Goal: Task Accomplishment & Management: Complete application form

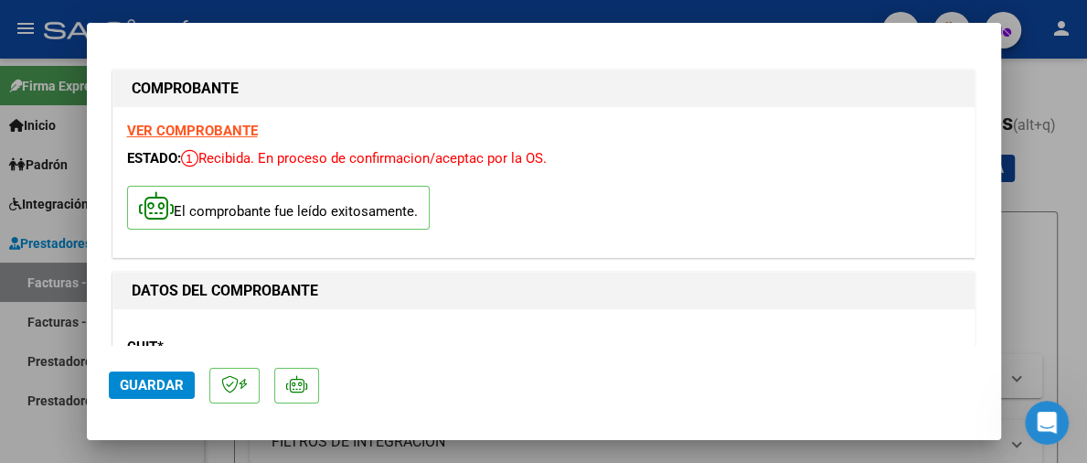
scroll to position [91, 0]
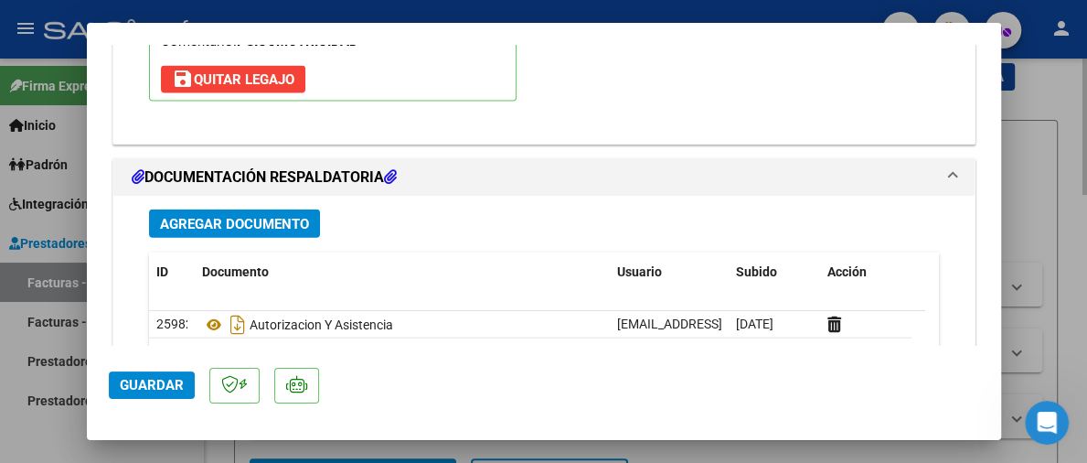
click at [1076, 178] on div at bounding box center [543, 231] width 1087 height 463
type input "$ 0,00"
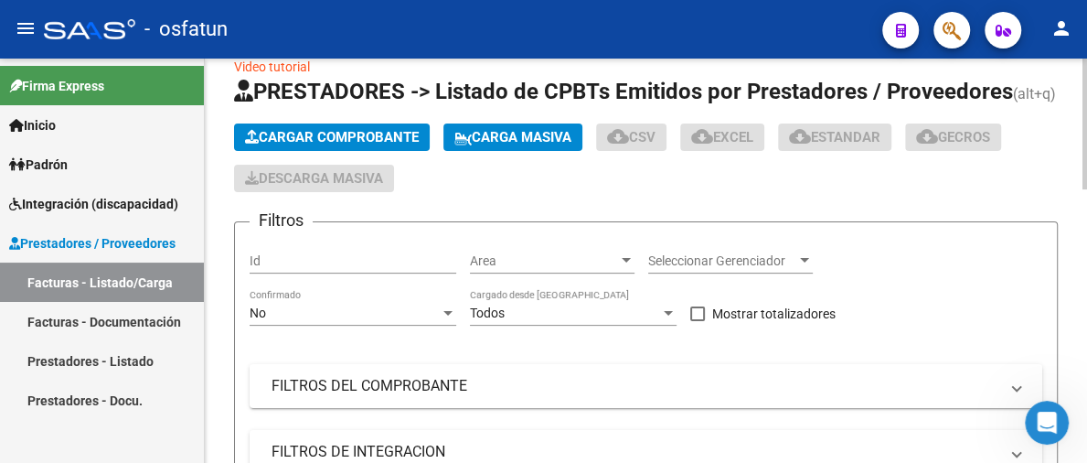
scroll to position [0, 0]
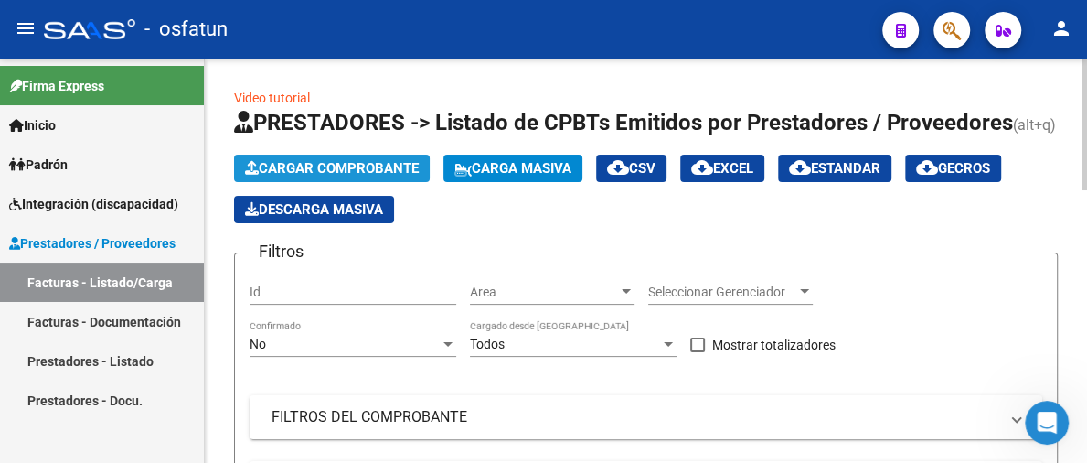
click at [305, 171] on span "Cargar Comprobante" at bounding box center [332, 168] width 174 height 16
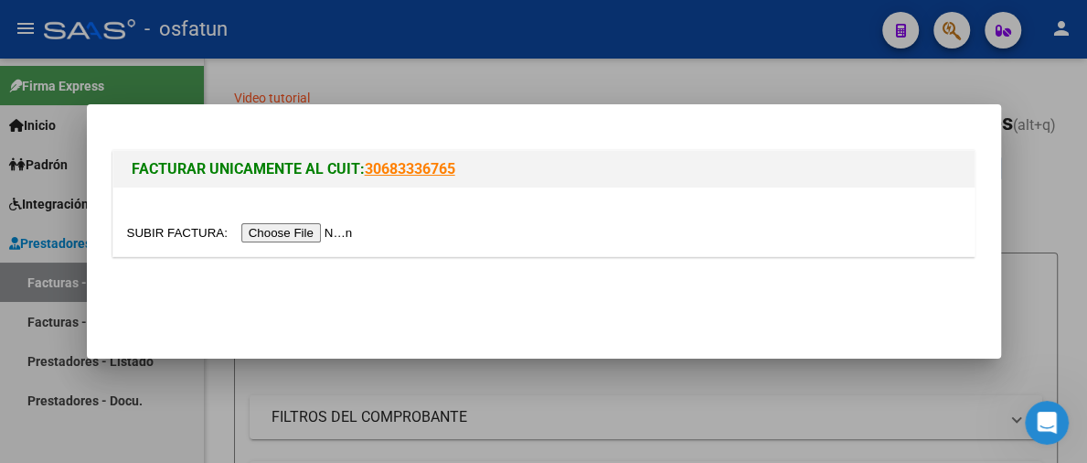
click at [308, 236] on input "file" at bounding box center [242, 232] width 231 height 19
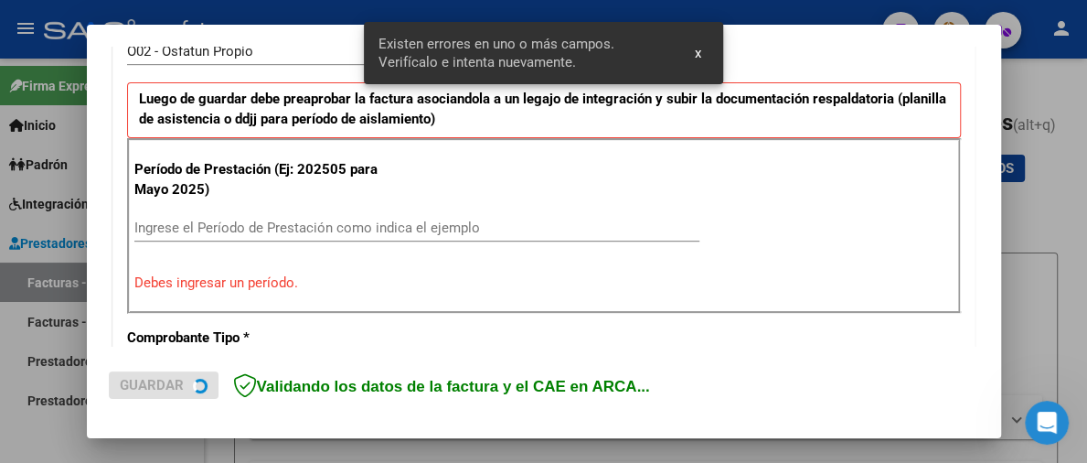
scroll to position [578, 0]
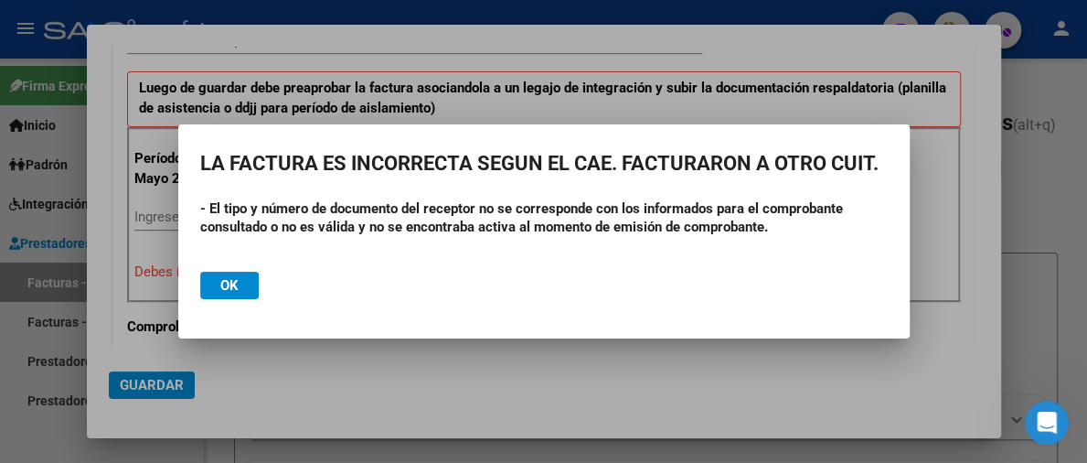
drag, startPoint x: 570, startPoint y: 133, endPoint x: 624, endPoint y: 237, distance: 117.3
click at [624, 237] on mat-dialog-container "LA FACTURA ES INCORRECTA SEGUN EL CAE. FACTURARON A OTRO CUIT. - El tipo y núme…" at bounding box center [543, 231] width 731 height 214
click at [778, 340] on div at bounding box center [543, 231] width 1087 height 463
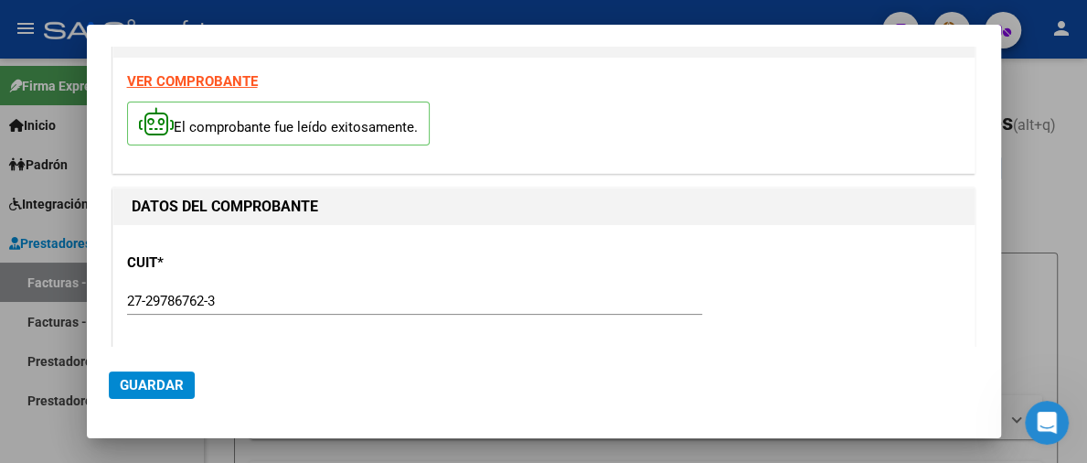
scroll to position [0, 0]
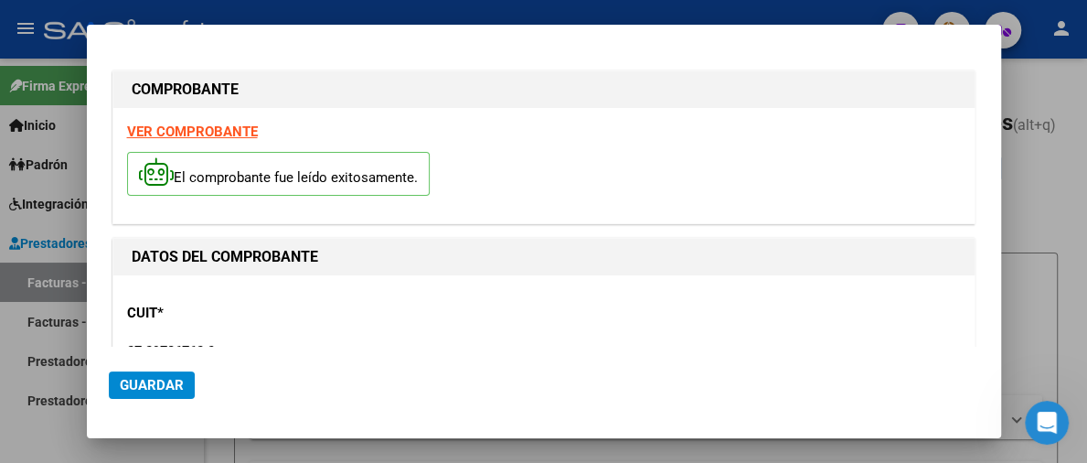
click at [222, 127] on strong "VER COMPROBANTE" at bounding box center [192, 131] width 131 height 16
click at [1070, 63] on div at bounding box center [543, 231] width 1087 height 463
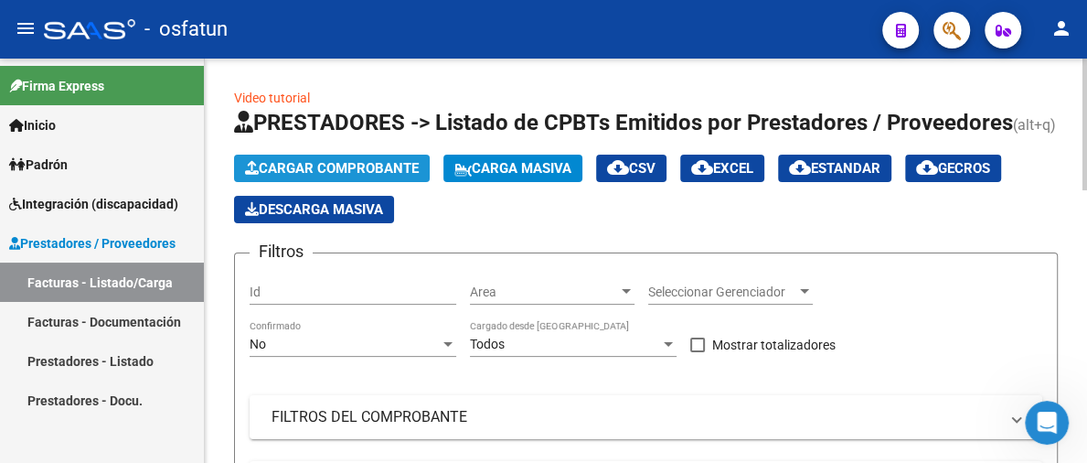
click at [356, 155] on button "Cargar Comprobante" at bounding box center [332, 167] width 196 height 27
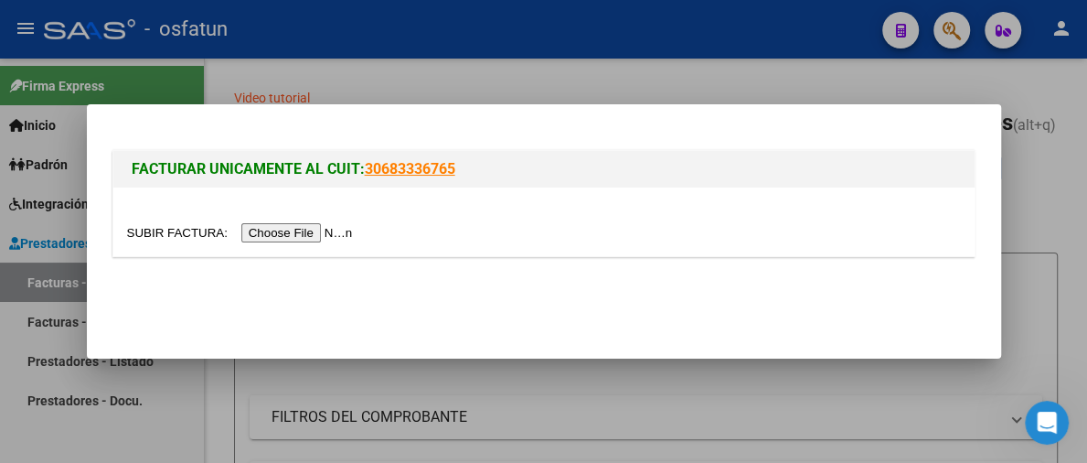
click at [286, 233] on input "file" at bounding box center [242, 232] width 231 height 19
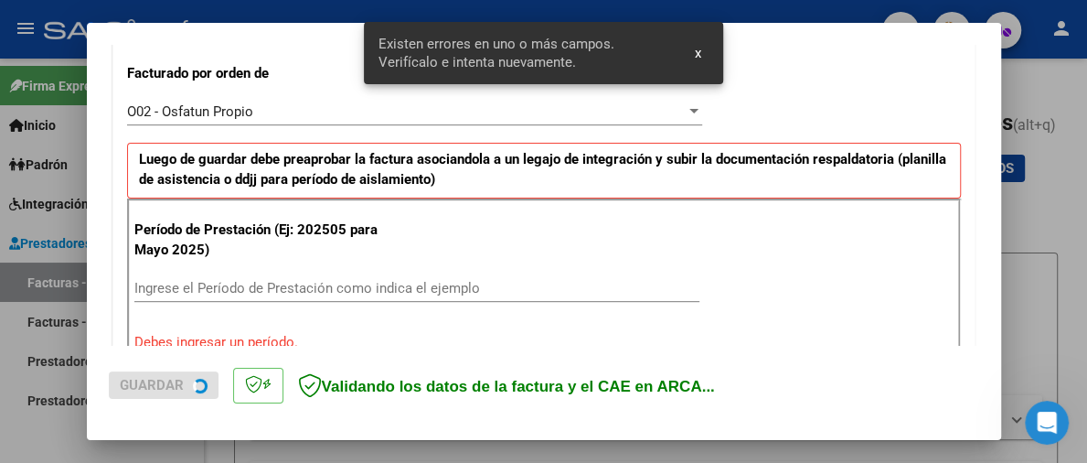
scroll to position [578, 0]
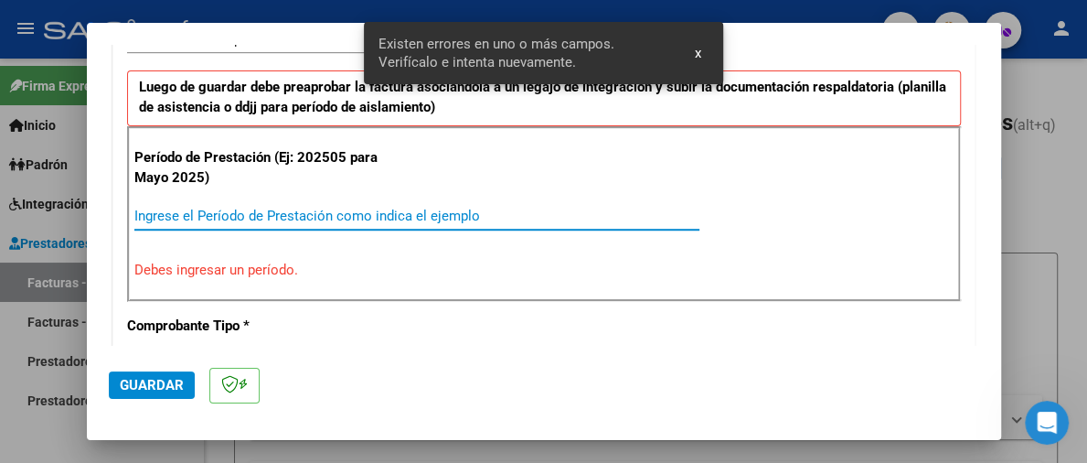
click at [261, 213] on input "Ingrese el Período de Prestación como indica el ejemplo" at bounding box center [416, 216] width 565 height 16
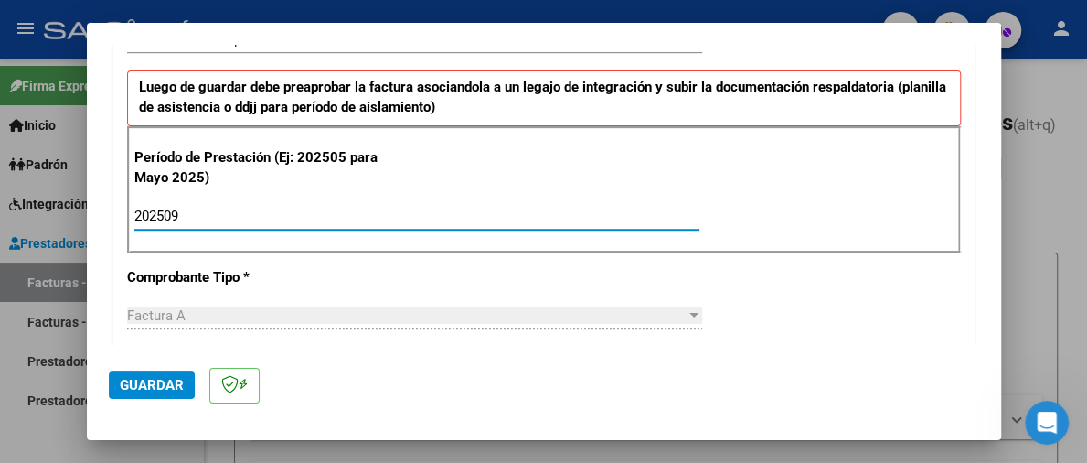
type input "202509"
click at [170, 393] on button "Guardar" at bounding box center [152, 384] width 86 height 27
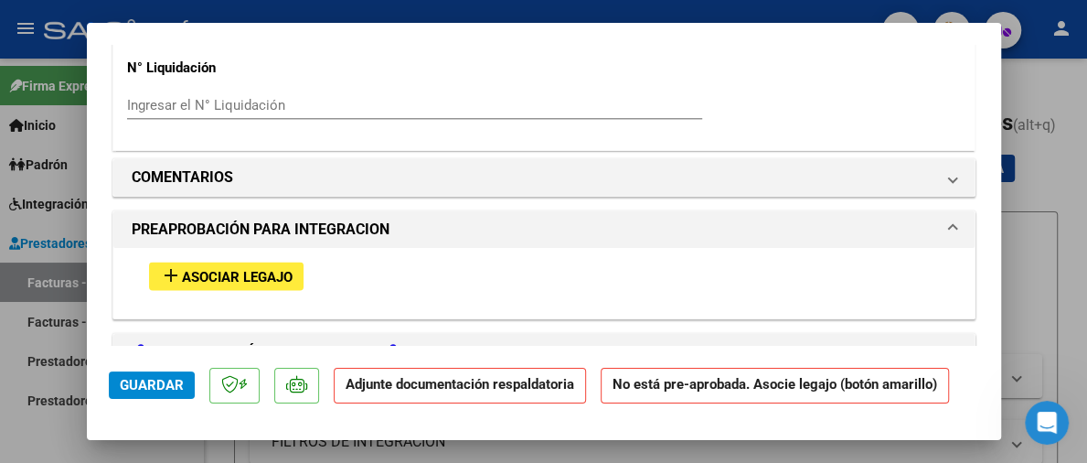
scroll to position [1737, 0]
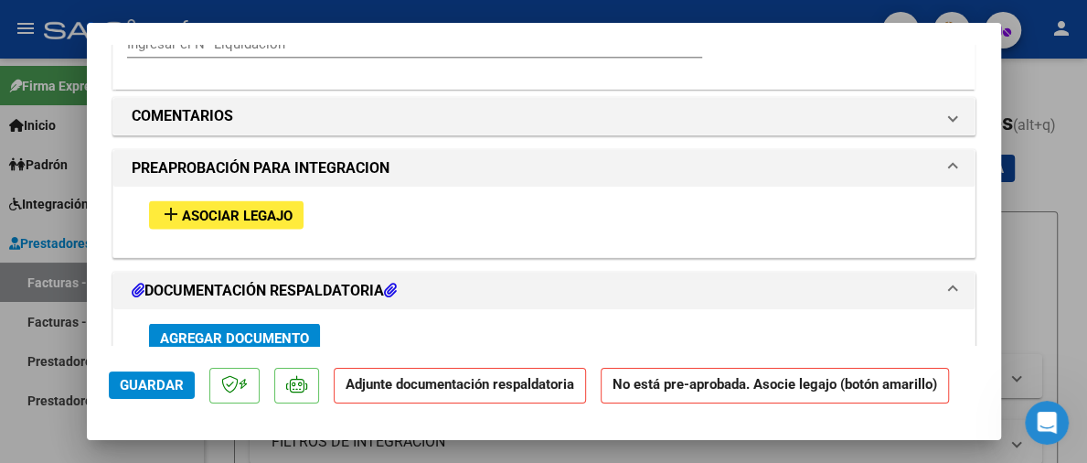
click at [283, 333] on span "Agregar Documento" at bounding box center [234, 337] width 149 height 16
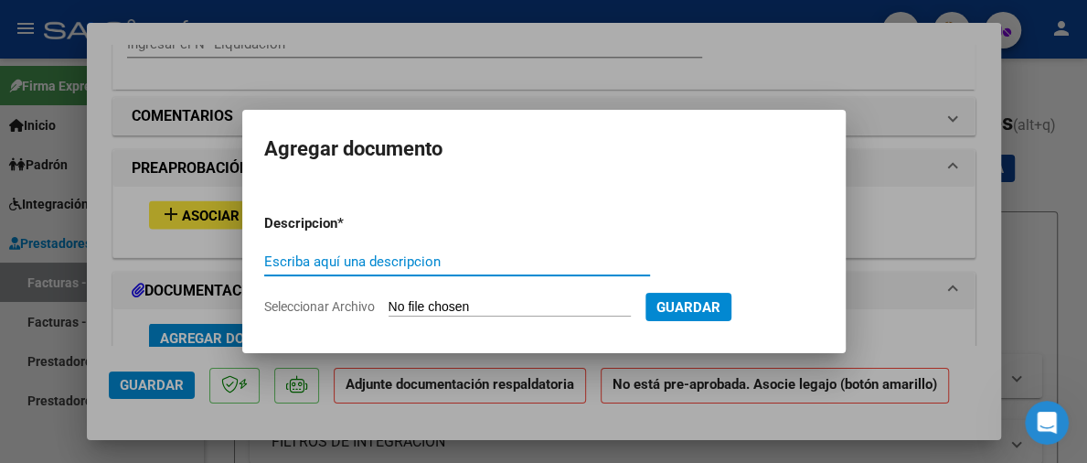
click at [395, 297] on form "Descripcion * Escriba aquí una descripcion Seleccionar Archivo Guardar" at bounding box center [543, 264] width 559 height 131
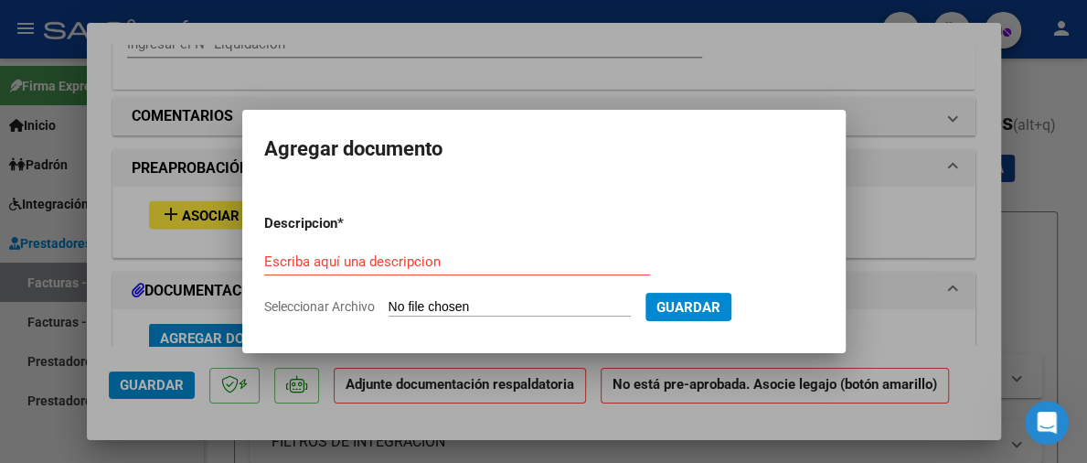
click at [404, 302] on input "Seleccionar Archivo" at bounding box center [510, 307] width 242 height 17
type input "C:\fakepath\Planilla de asistencia y autorizacion septimbre 2025 - [PERSON_NAME…"
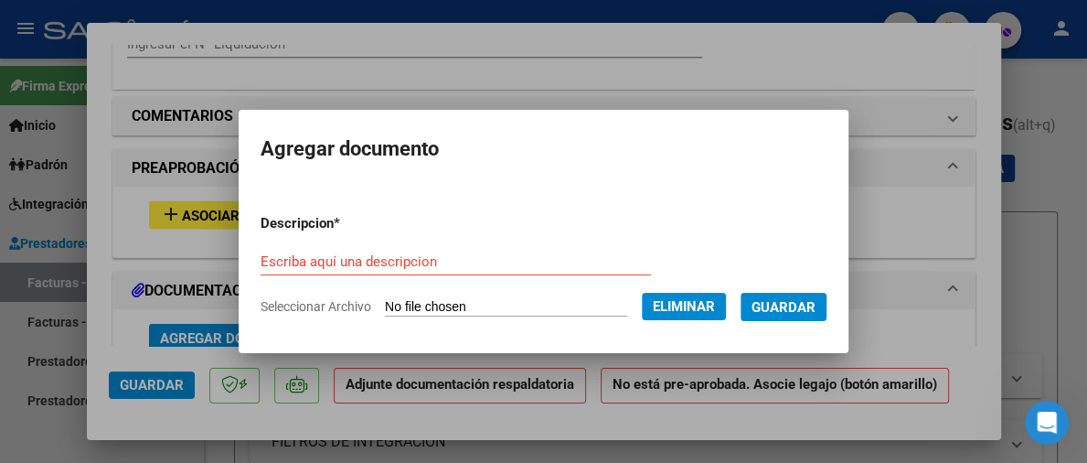
click at [261, 268] on input "Escriba aquí una descripcion" at bounding box center [456, 261] width 390 height 16
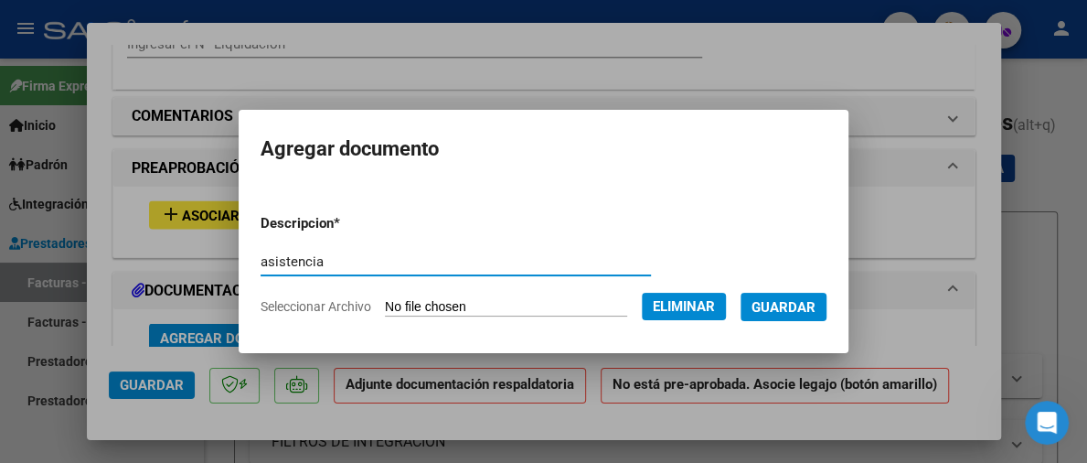
type input "asistencia"
click at [792, 310] on span "Guardar" at bounding box center [783, 307] width 64 height 16
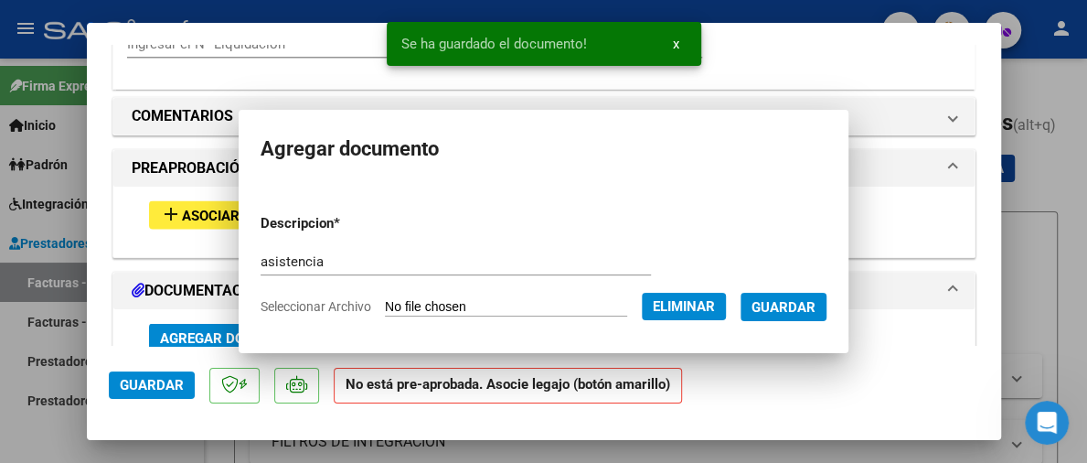
scroll to position [1740, 0]
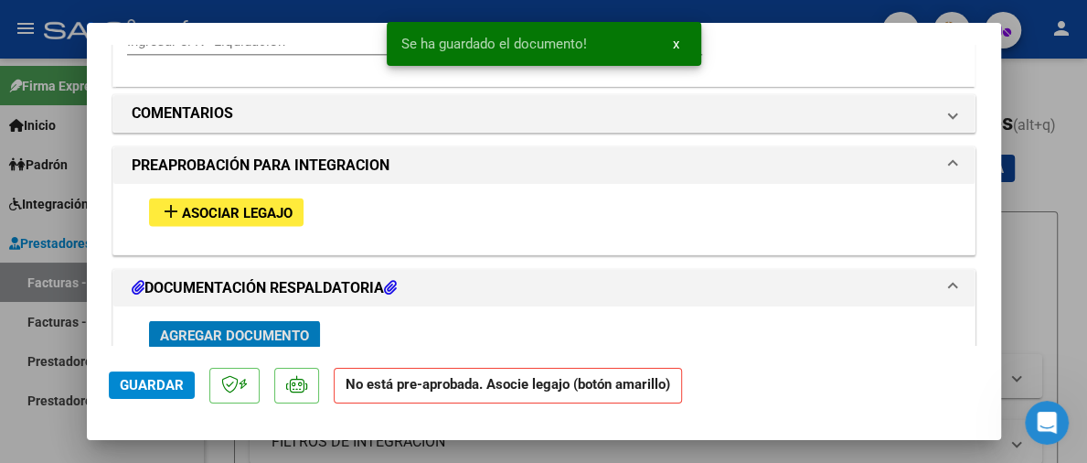
click at [282, 334] on span "Agregar Documento" at bounding box center [234, 334] width 149 height 16
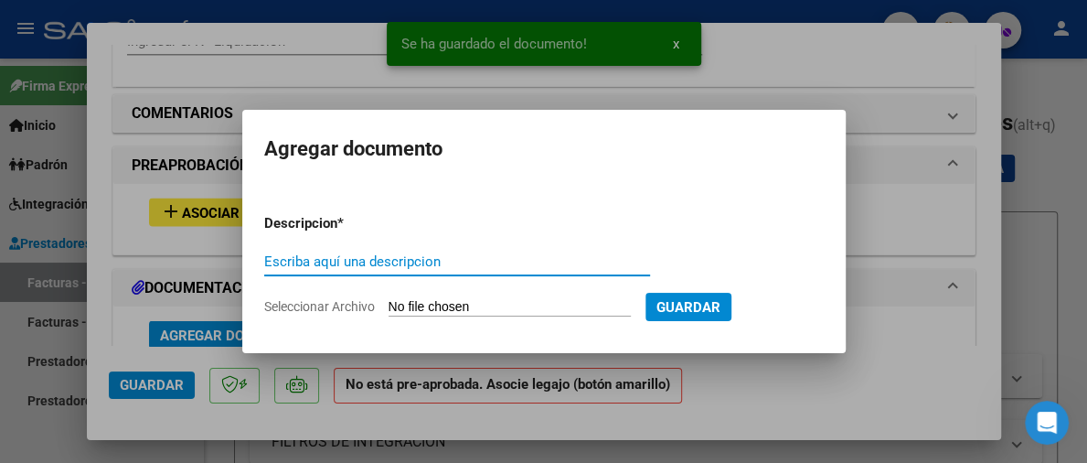
click at [400, 314] on input "Seleccionar Archivo" at bounding box center [510, 307] width 242 height 17
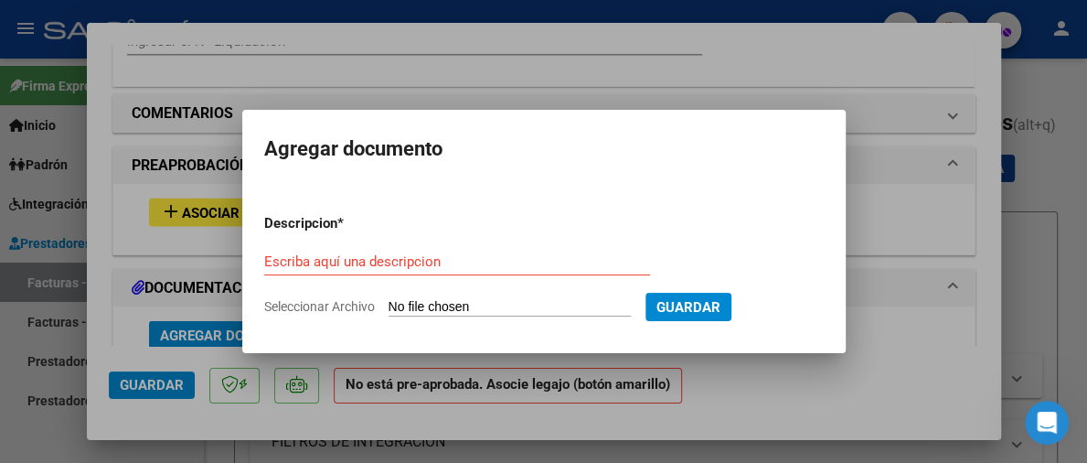
click at [196, 197] on div at bounding box center [543, 231] width 1087 height 463
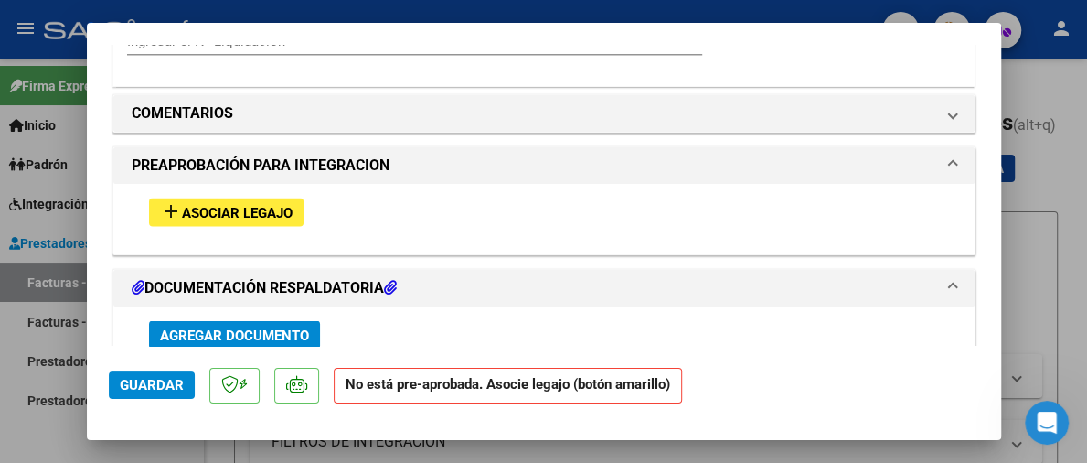
click at [203, 206] on span "Asociar Legajo" at bounding box center [237, 212] width 111 height 16
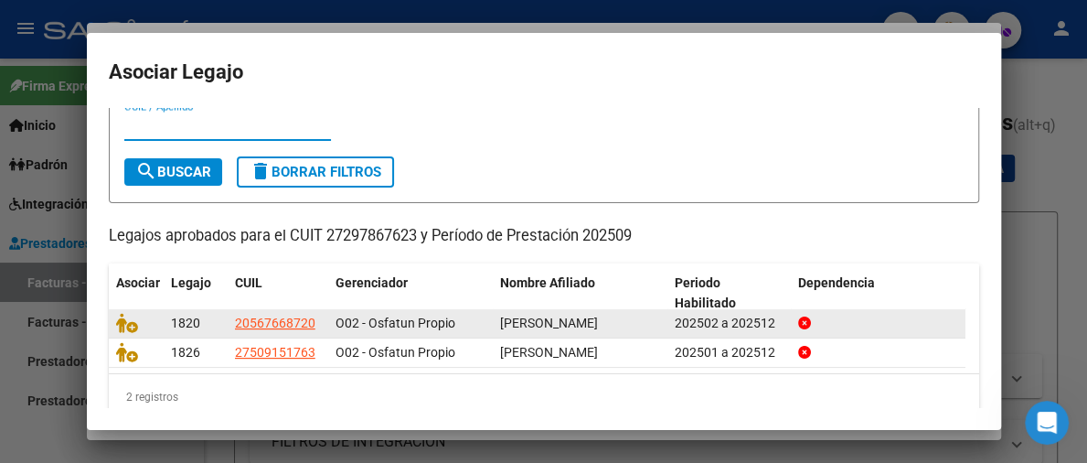
scroll to position [81, 0]
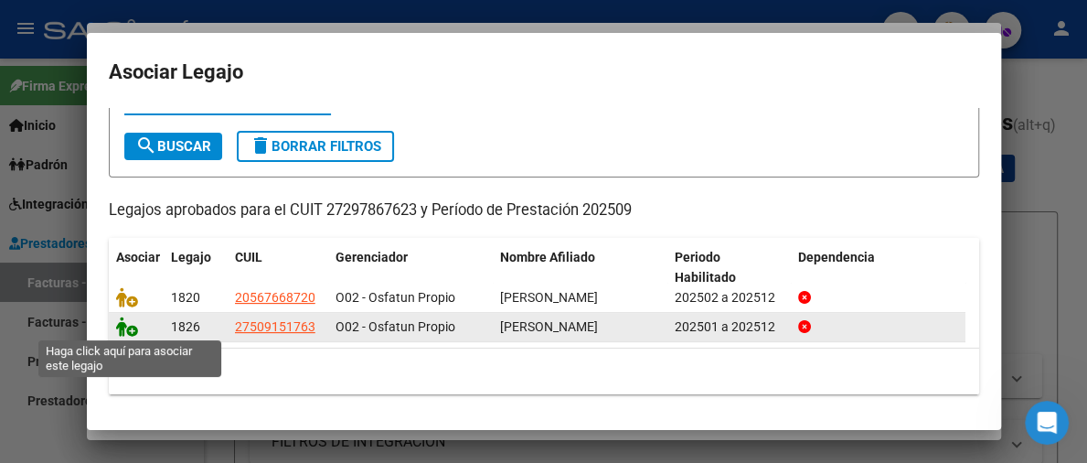
click at [127, 327] on icon at bounding box center [127, 326] width 22 height 20
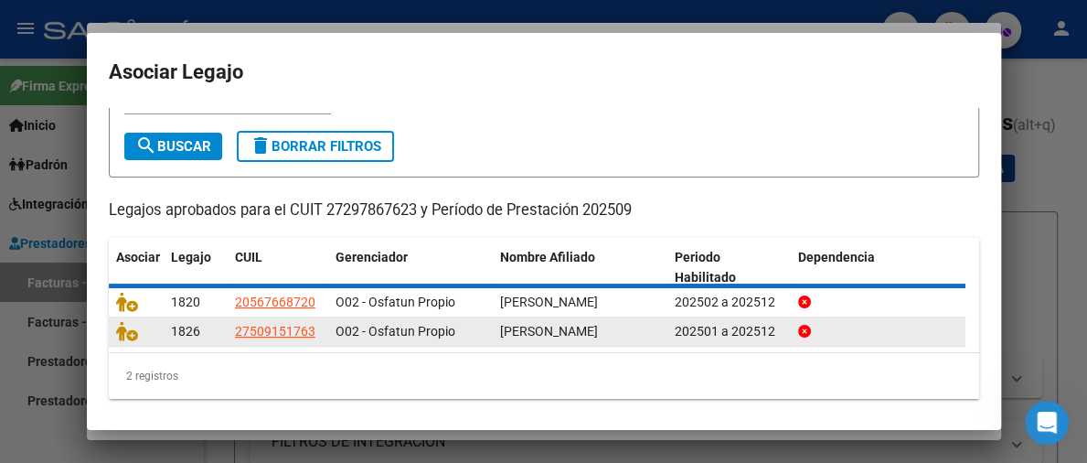
scroll to position [94, 0]
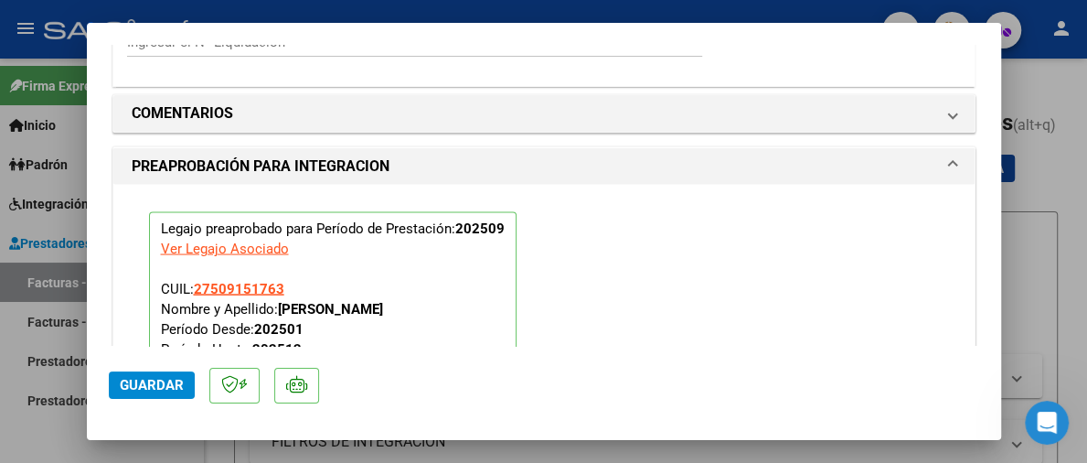
click at [161, 378] on span "Guardar" at bounding box center [152, 385] width 64 height 16
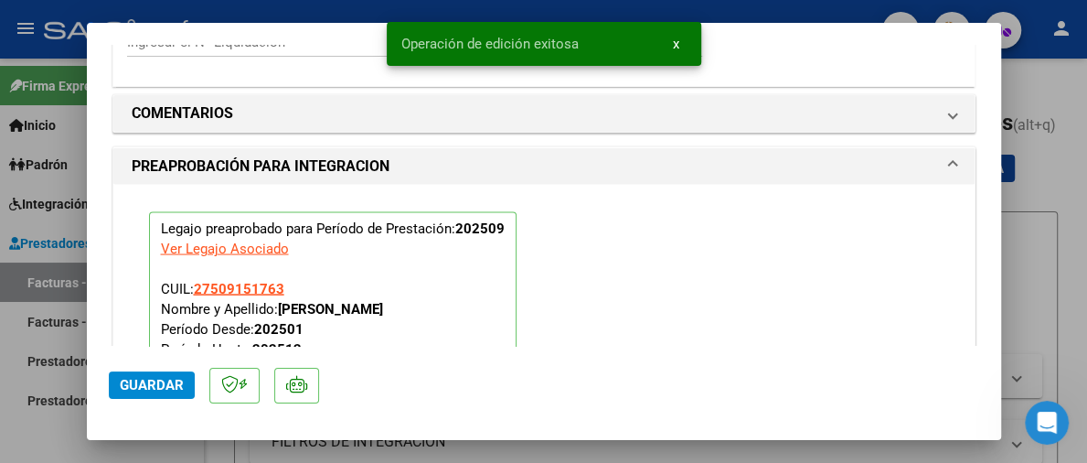
click at [1041, 96] on div at bounding box center [543, 231] width 1087 height 463
type input "$ 0,00"
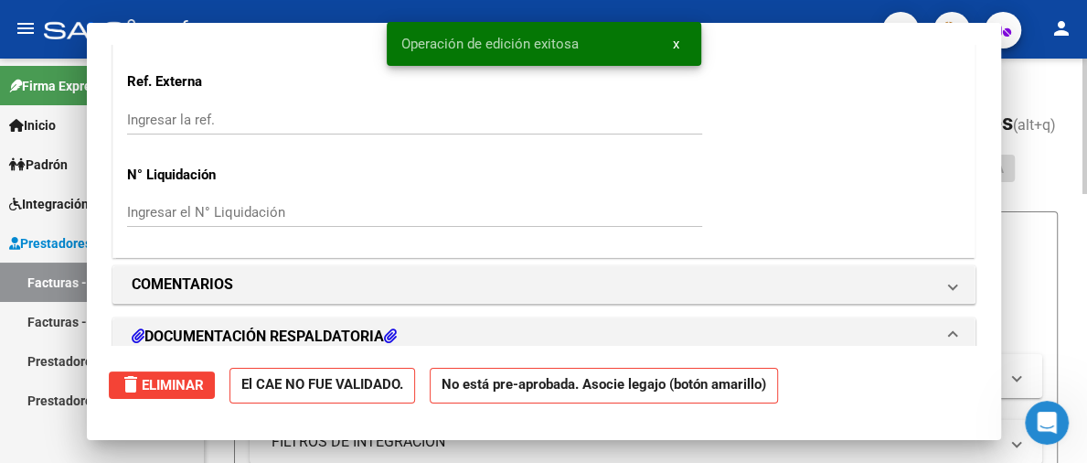
scroll to position [1957, 0]
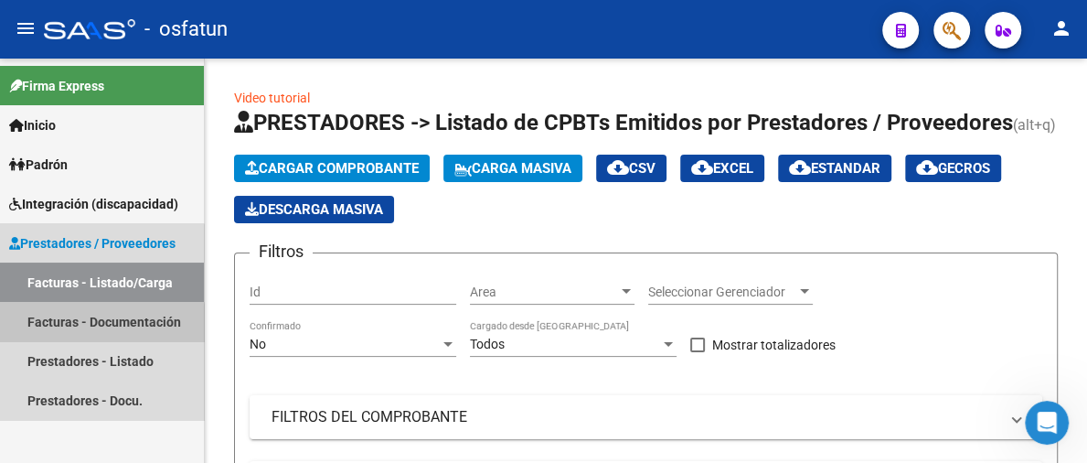
click at [99, 324] on link "Facturas - Documentación" at bounding box center [102, 321] width 204 height 39
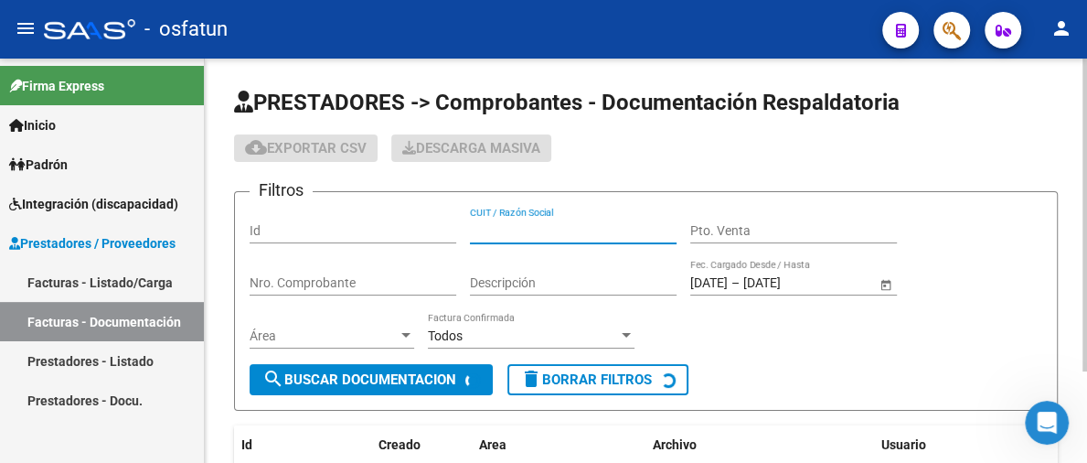
click at [523, 228] on input "CUIT / Razón Social" at bounding box center [573, 231] width 207 height 16
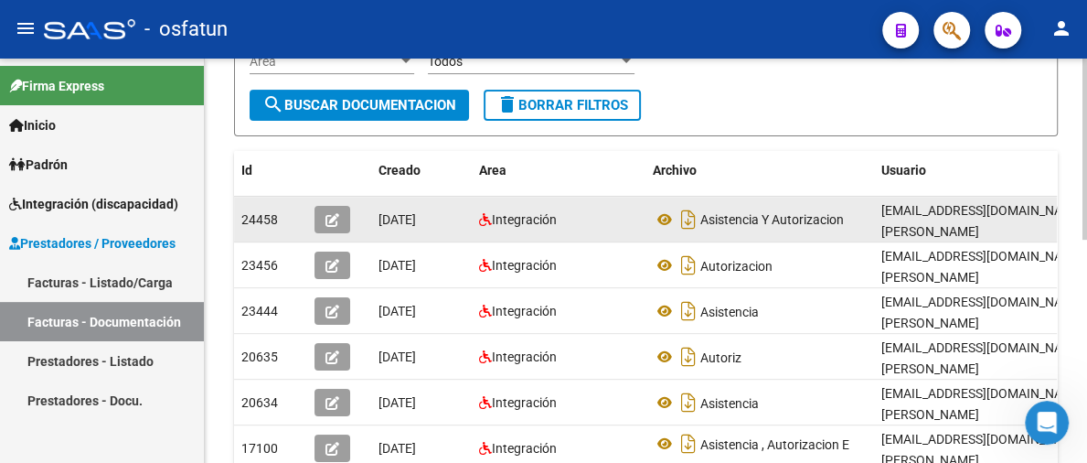
type input "[PERSON_NAME]"
click at [333, 217] on icon "button" at bounding box center [332, 220] width 14 height 14
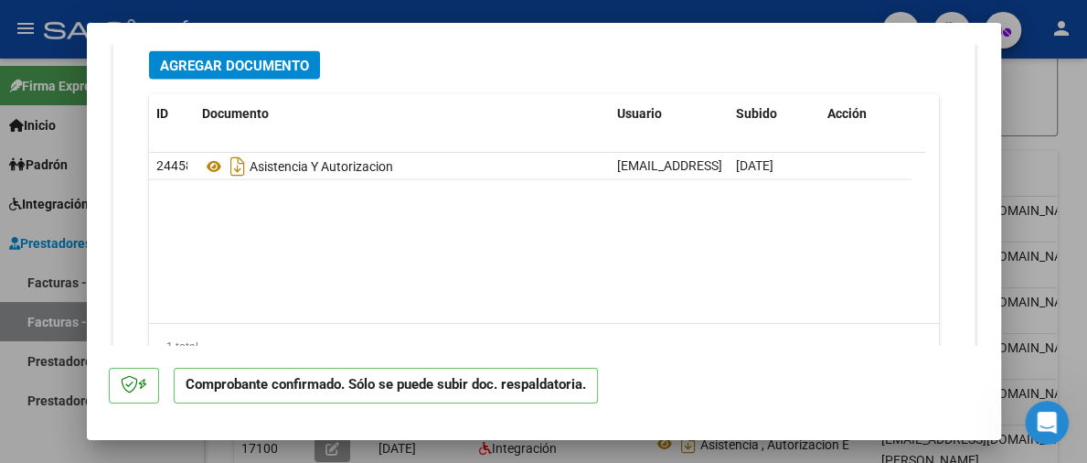
scroll to position [2103, 0]
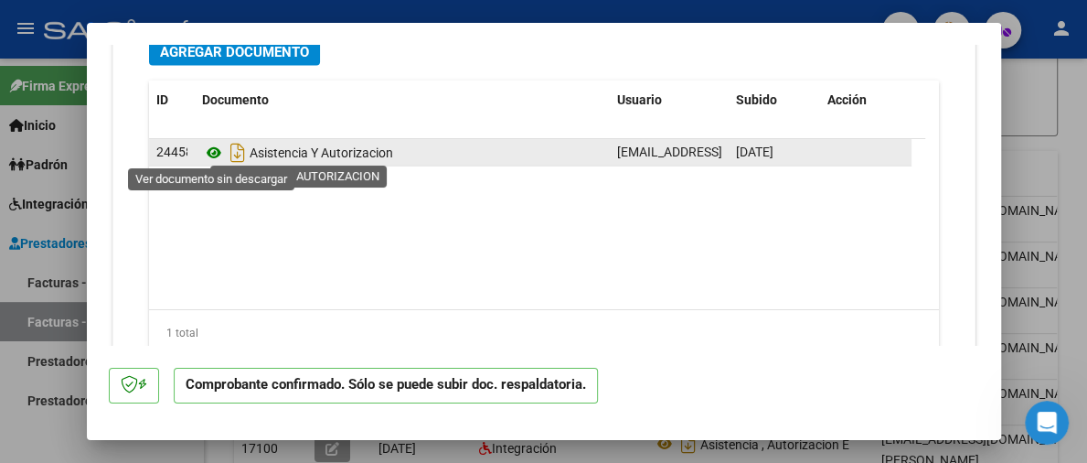
click at [208, 144] on icon at bounding box center [214, 153] width 24 height 22
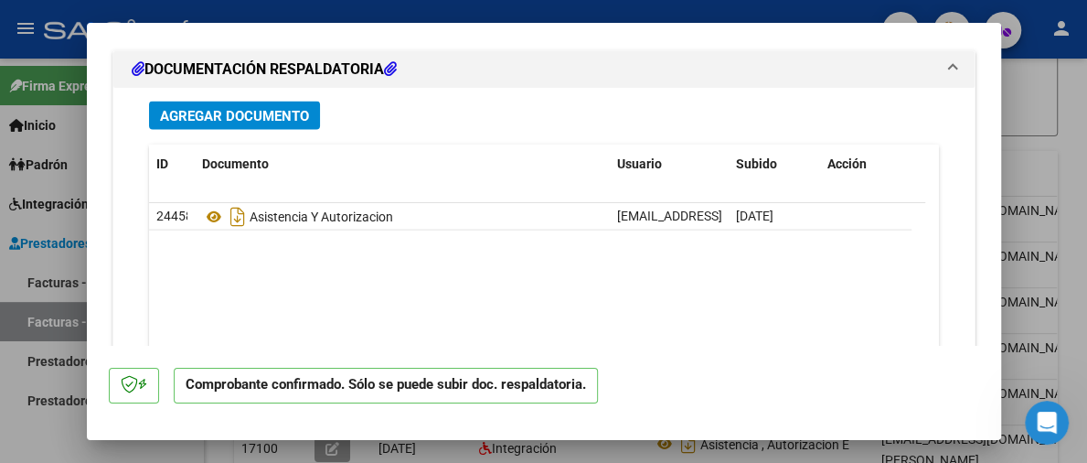
scroll to position [2011, 0]
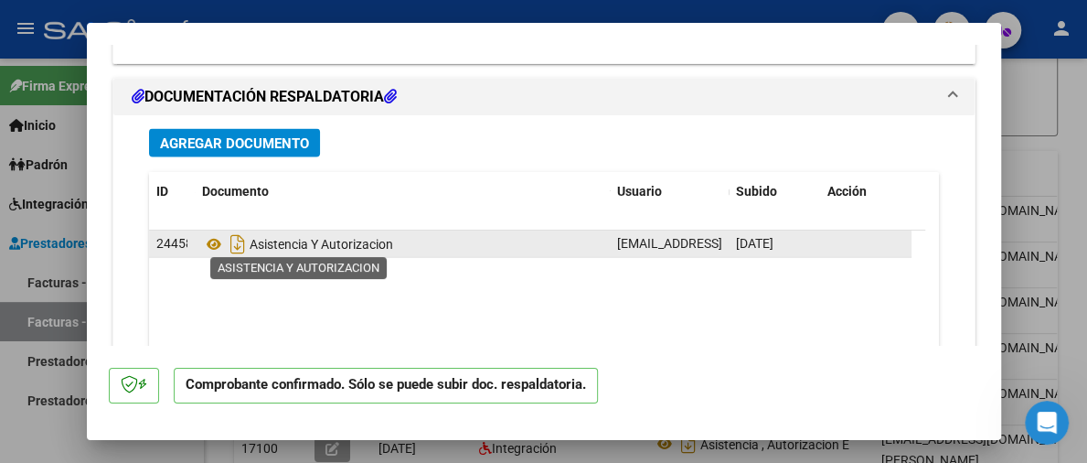
click at [331, 237] on span "Asistencia Y Autorizacion" at bounding box center [297, 244] width 191 height 15
click at [363, 242] on span "Asistencia Y Autorizacion" at bounding box center [297, 244] width 191 height 15
click at [206, 237] on icon at bounding box center [214, 244] width 24 height 22
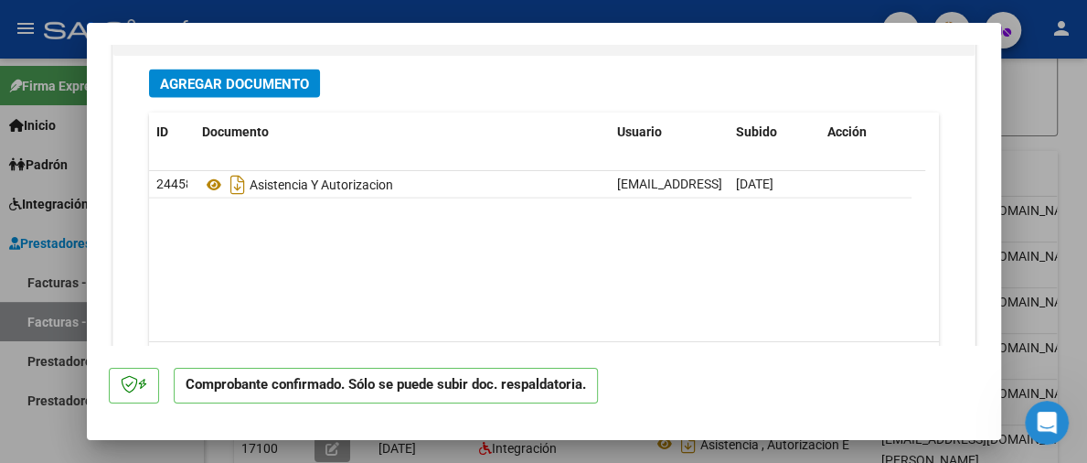
scroll to position [2103, 0]
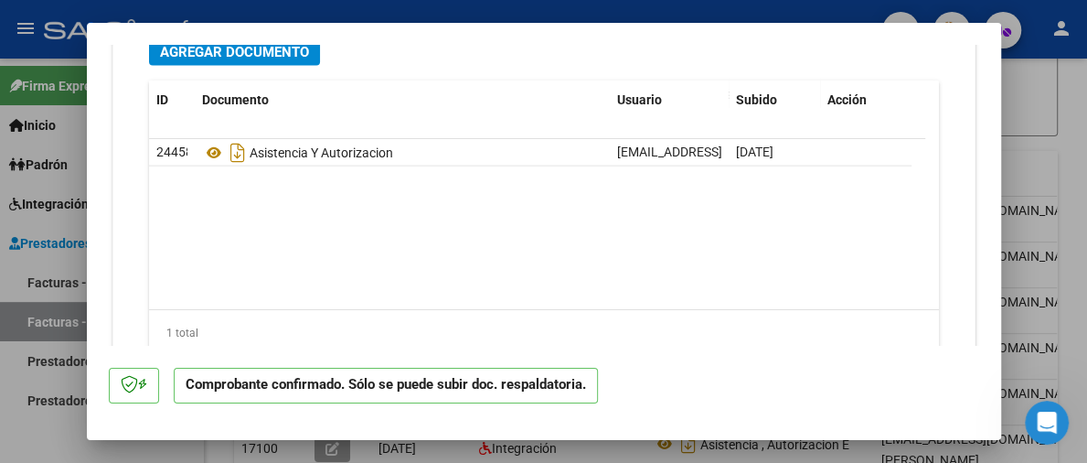
click at [256, 52] on span "Agregar Documento" at bounding box center [234, 52] width 149 height 16
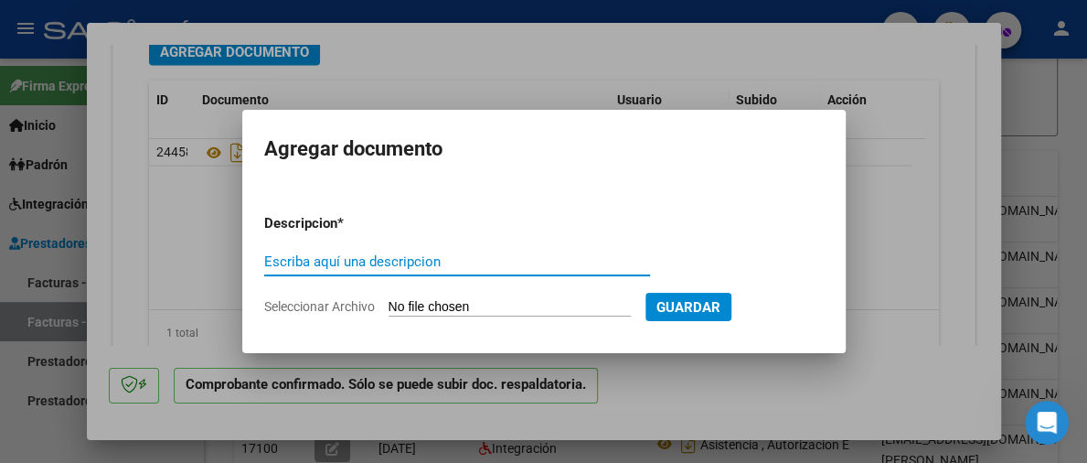
click at [420, 303] on input "Seleccionar Archivo" at bounding box center [510, 307] width 242 height 17
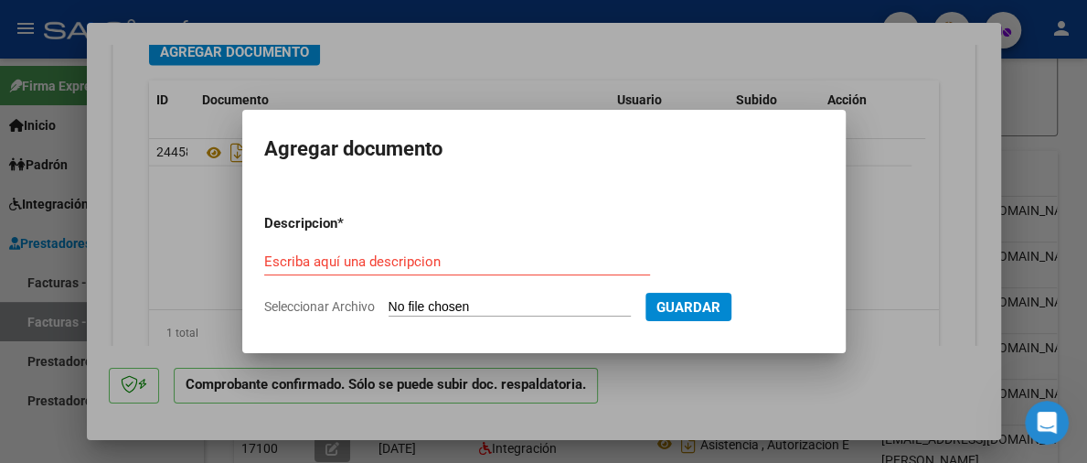
type input "C:\fakepath\CamScanner [DATE] 22.09.pdf"
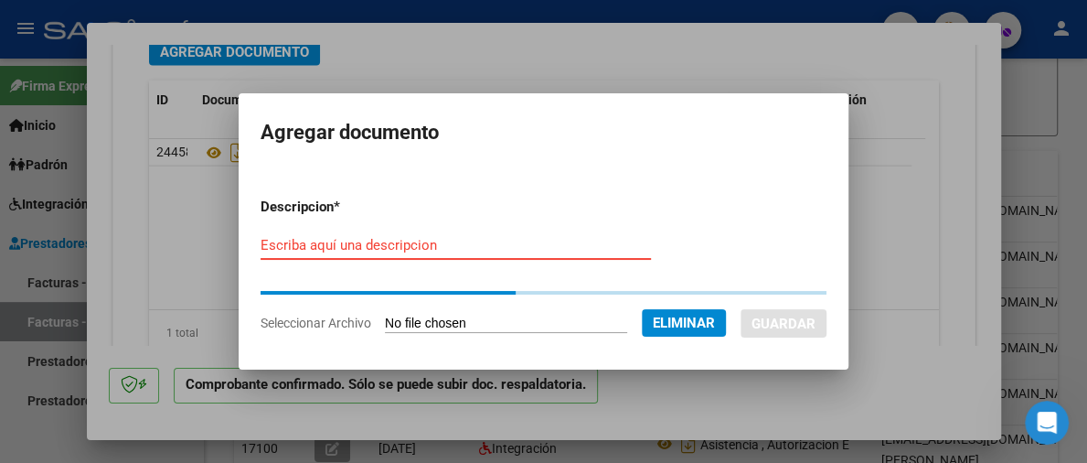
click at [416, 248] on input "Escriba aquí una descripcion" at bounding box center [456, 245] width 390 height 16
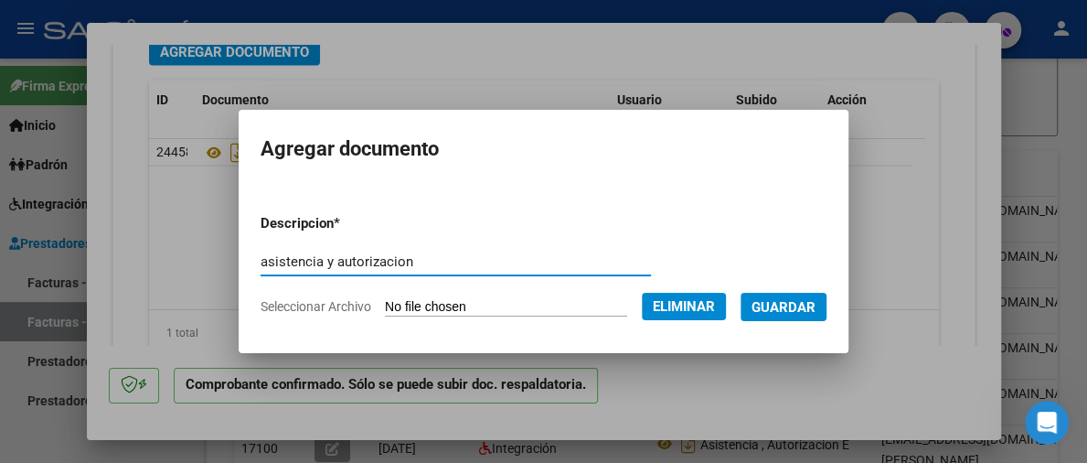
type input "asistencia y autorizacion"
click at [751, 293] on form "Descripcion * asistencia y autorizacion Escriba aquí una descripcion Selecciona…" at bounding box center [544, 264] width 566 height 131
click at [780, 310] on span "Guardar" at bounding box center [783, 307] width 64 height 16
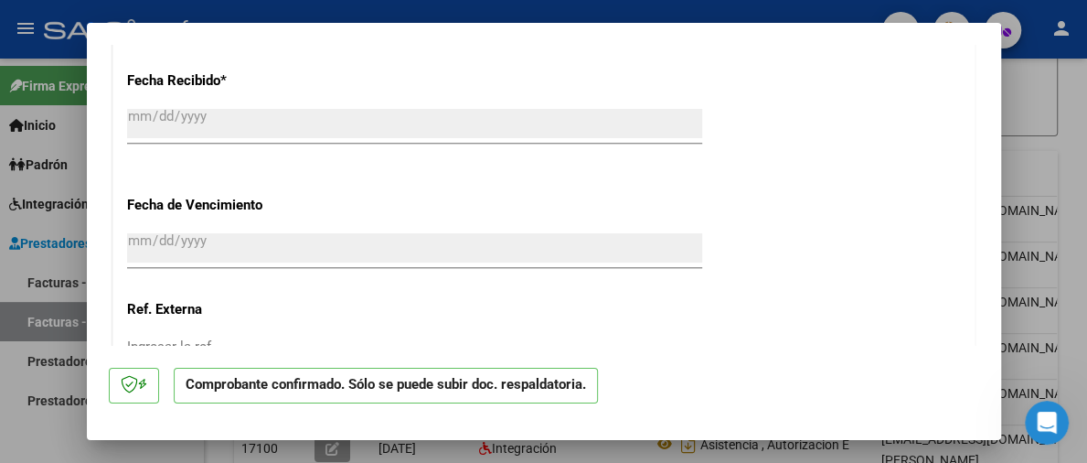
scroll to position [995, 0]
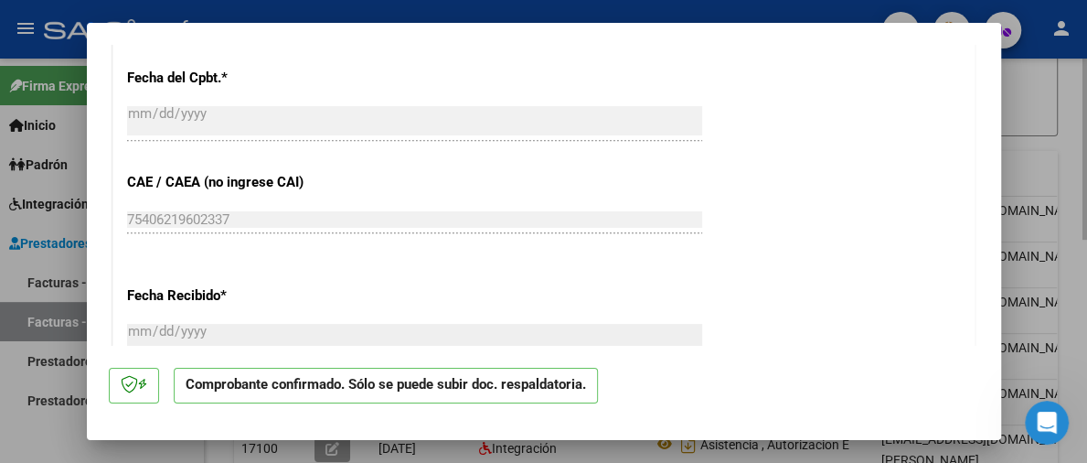
click at [1075, 145] on div at bounding box center [543, 231] width 1087 height 463
type input "$ 0,00"
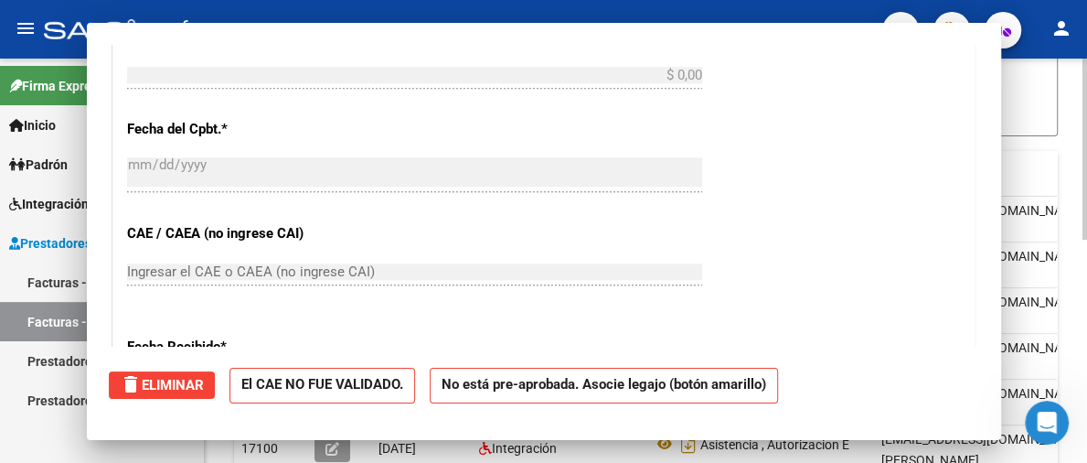
scroll to position [0, 0]
